Goal: Register for event/course: Sign up to attend an event or enroll in a course

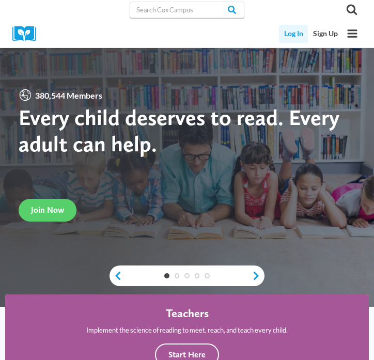
click at [293, 38] on link "Log In" at bounding box center [293, 34] width 29 height 18
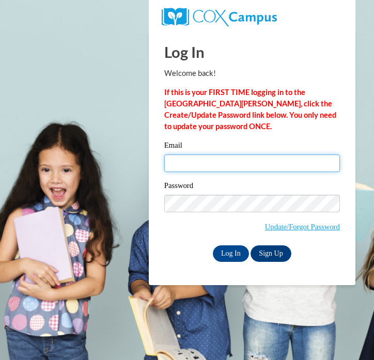
click at [228, 165] on input "Email" at bounding box center [251, 163] width 175 height 18
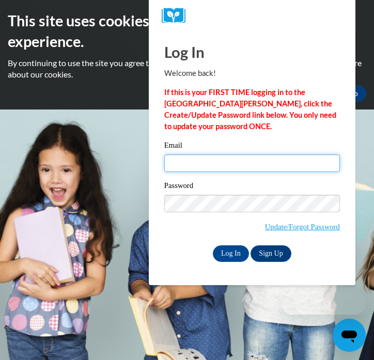
type input "gpease@daltonstate.edu"
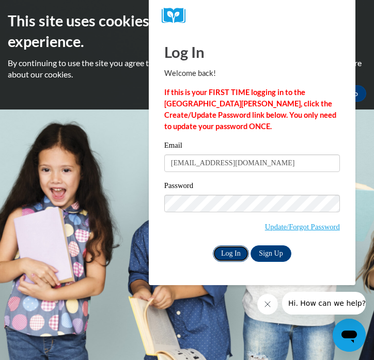
click at [238, 250] on input "Log In" at bounding box center [231, 253] width 36 height 17
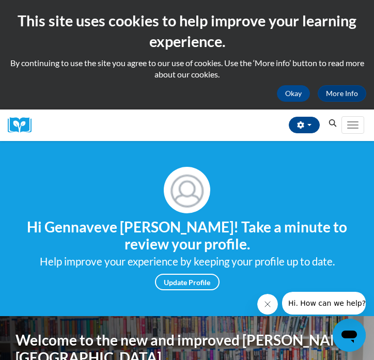
click at [332, 126] on icon "Search" at bounding box center [332, 123] width 9 height 8
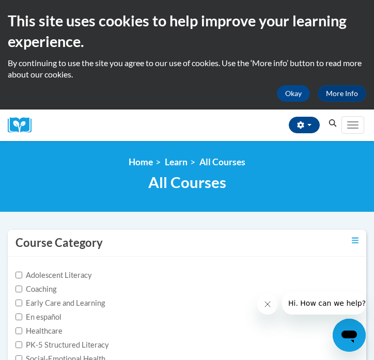
click at [333, 121] on icon "Search" at bounding box center [333, 123] width 8 height 8
click at [332, 124] on icon "Search" at bounding box center [332, 123] width 9 height 8
click at [267, 303] on icon "Close message from company" at bounding box center [267, 304] width 8 height 8
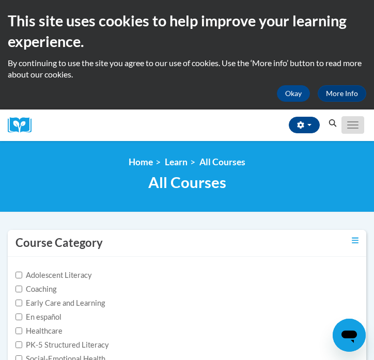
click at [351, 128] on button "Toggle navigation" at bounding box center [352, 125] width 23 height 18
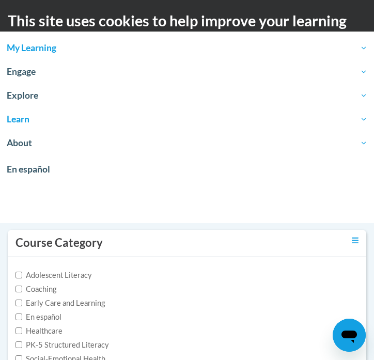
click at [266, 45] on span "My Learning" at bounding box center [187, 48] width 360 height 12
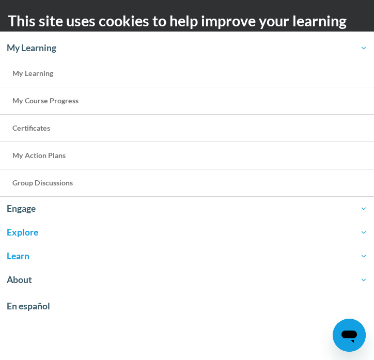
click at [23, 231] on span "Explore" at bounding box center [187, 232] width 360 height 12
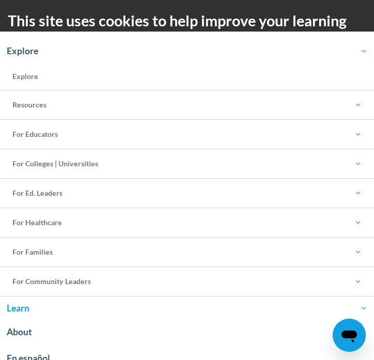
scroll to position [201, 0]
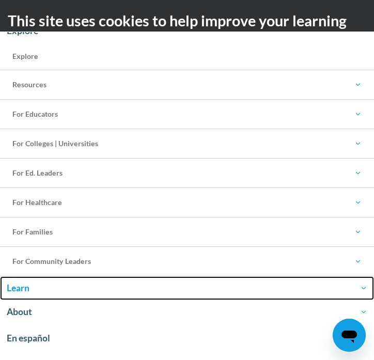
click at [17, 288] on span "Learn" at bounding box center [187, 288] width 360 height 12
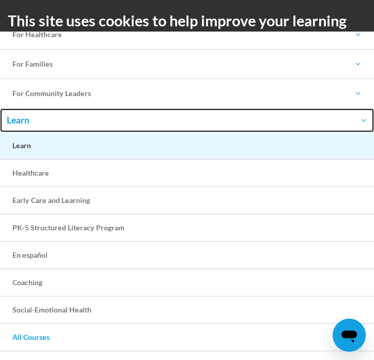
scroll to position [374, 0]
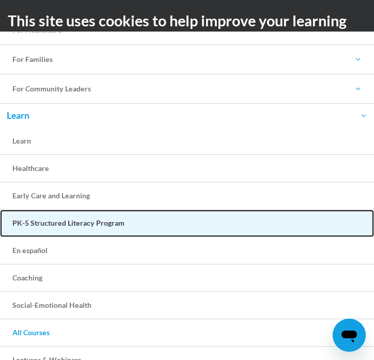
click at [44, 227] on link "PK-5 Structured Literacy Program" at bounding box center [187, 222] width 374 height 27
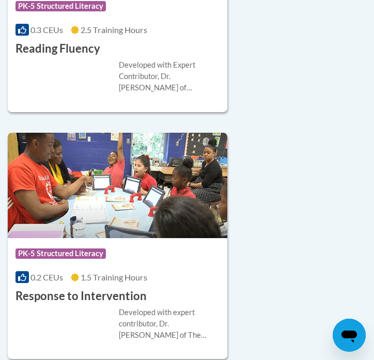
scroll to position [2376, 0]
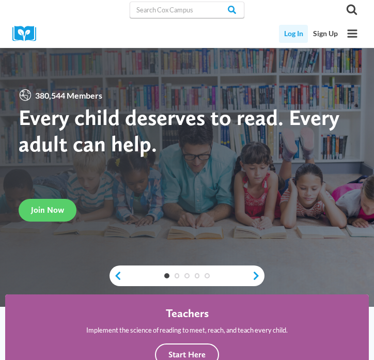
click at [286, 38] on link "Log In" at bounding box center [293, 34] width 29 height 18
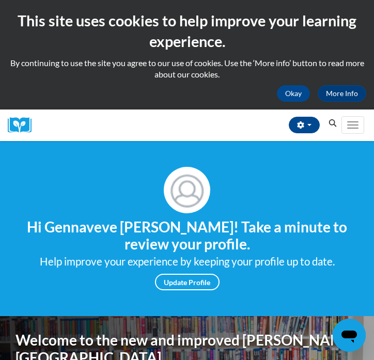
click at [332, 125] on icon "Search" at bounding box center [332, 123] width 9 height 8
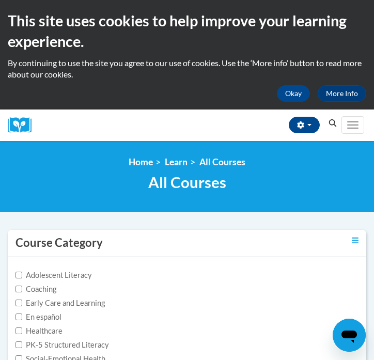
scroll to position [4512, 0]
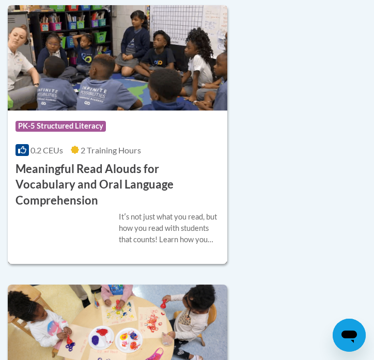
click at [79, 108] on img at bounding box center [117, 57] width 219 height 105
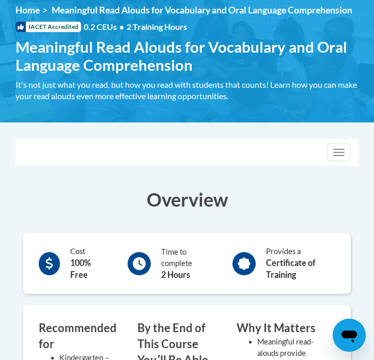
scroll to position [147, 0]
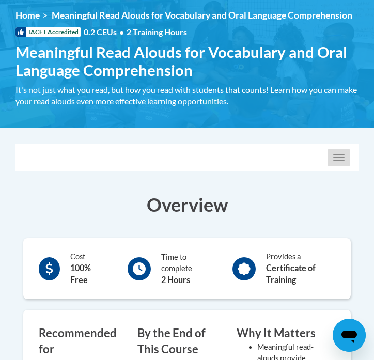
click at [334, 158] on button "Toggle navigation" at bounding box center [338, 158] width 23 height 18
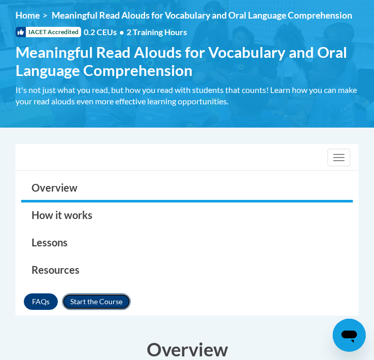
click at [91, 300] on button "Enroll" at bounding box center [96, 301] width 69 height 17
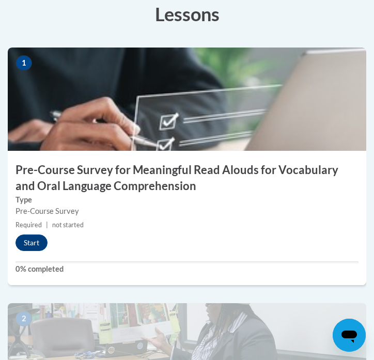
scroll to position [344, 0]
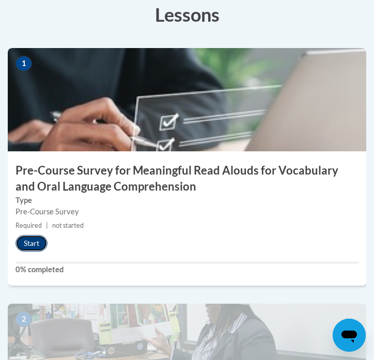
click at [29, 241] on button "Start" at bounding box center [31, 243] width 32 height 17
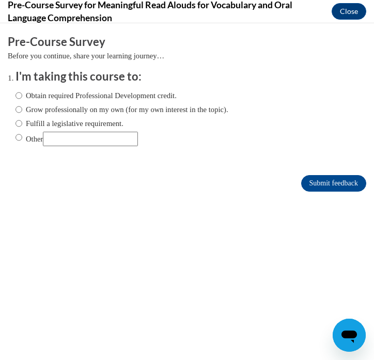
scroll to position [0, 0]
click at [22, 100] on label "Obtain required Professional Development credit." at bounding box center [95, 95] width 161 height 11
click at [22, 100] on input "Obtain required Professional Development credit." at bounding box center [18, 95] width 7 height 11
radio input "true"
click at [323, 181] on input "Submit feedback" at bounding box center [333, 183] width 65 height 17
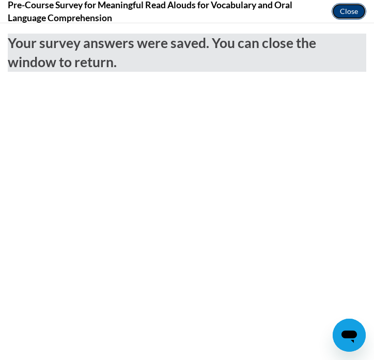
click at [349, 9] on button "Close" at bounding box center [348, 11] width 35 height 17
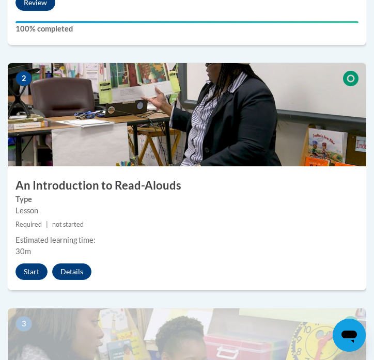
scroll to position [587, 0]
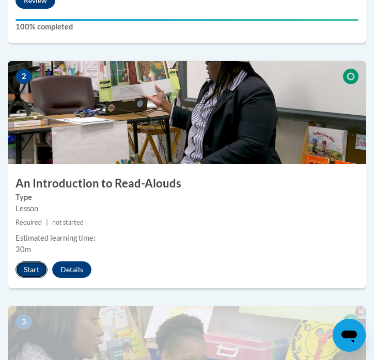
click at [22, 270] on button "Start" at bounding box center [31, 269] width 32 height 17
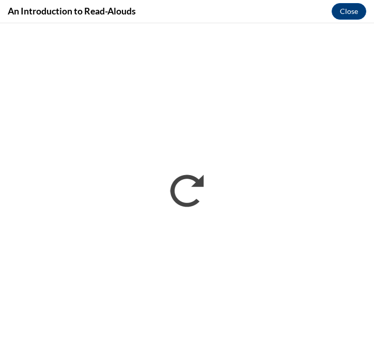
scroll to position [0, 0]
click at [347, 13] on button "Close" at bounding box center [348, 11] width 35 height 17
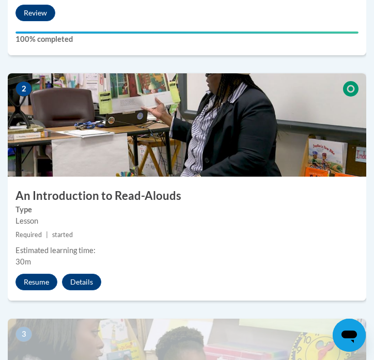
scroll to position [576, 0]
